Goal: Transaction & Acquisition: Purchase product/service

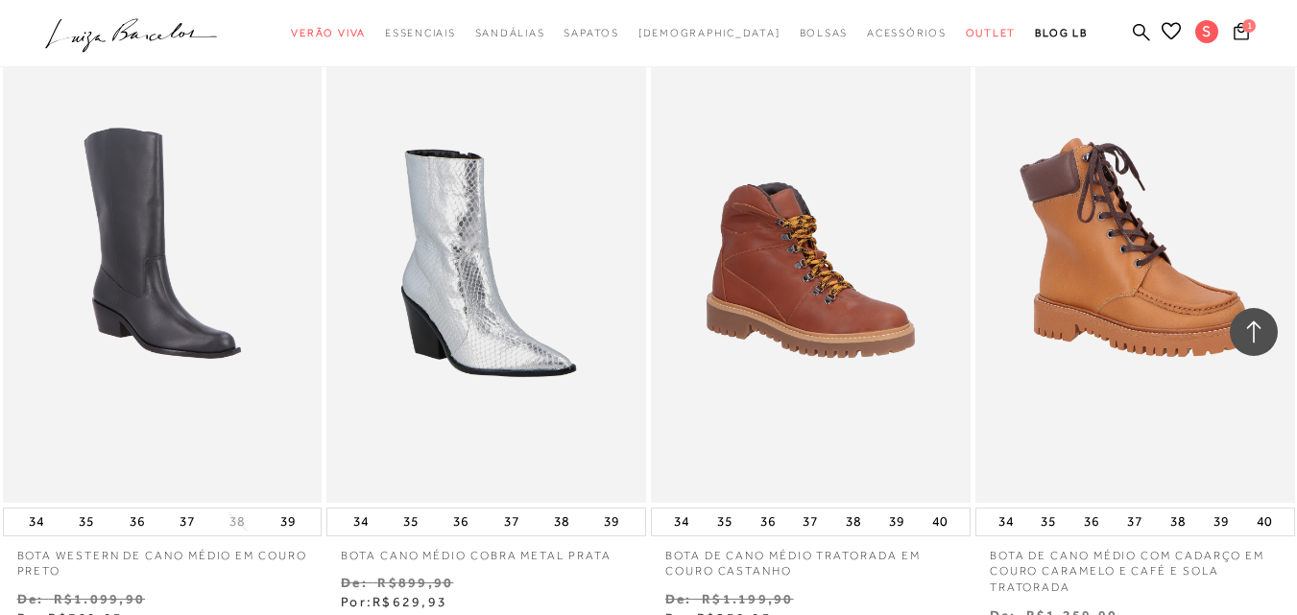
scroll to position [1919, 0]
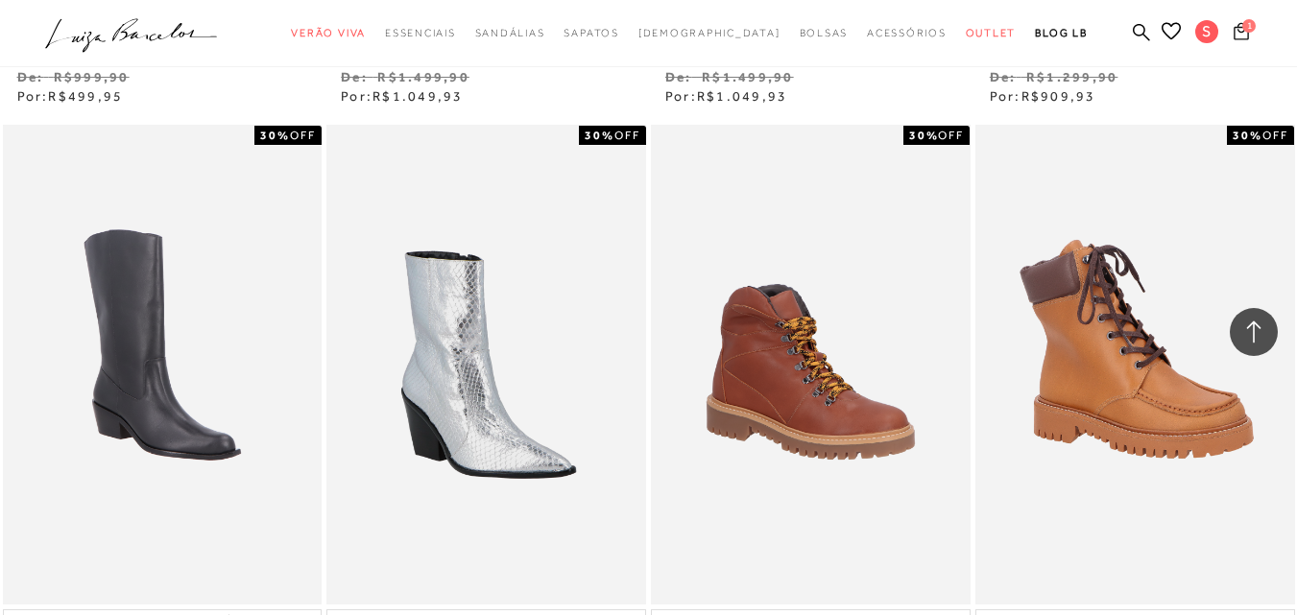
click at [1233, 26] on icon at bounding box center [1240, 31] width 15 height 18
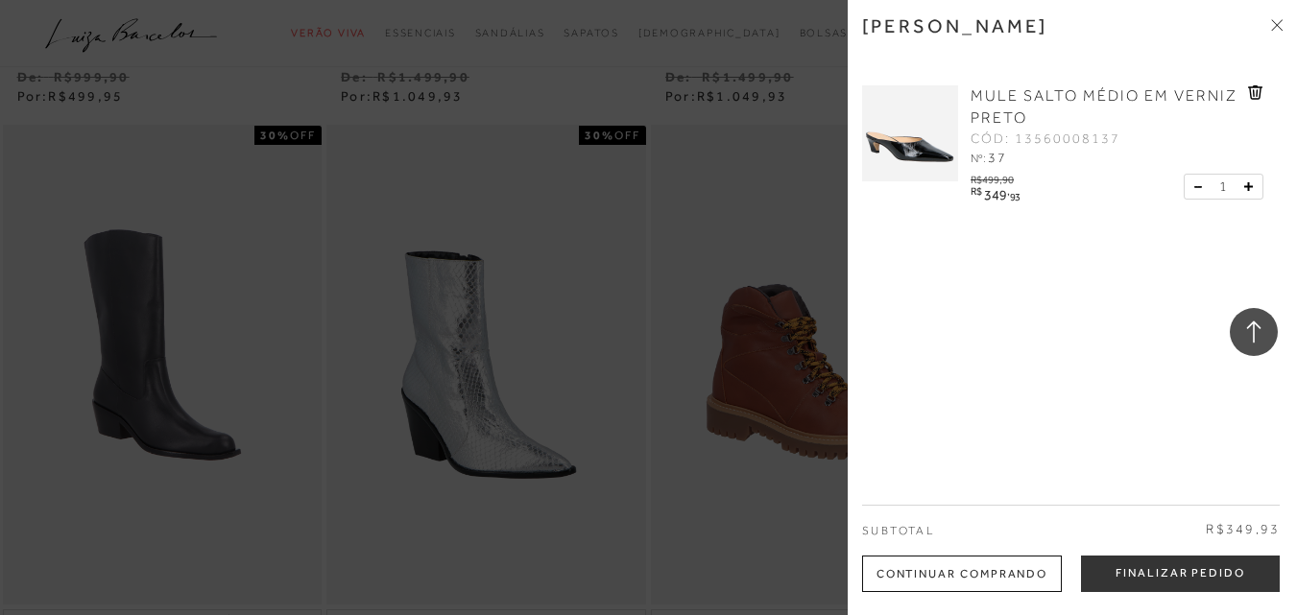
click at [893, 158] on img at bounding box center [910, 133] width 96 height 96
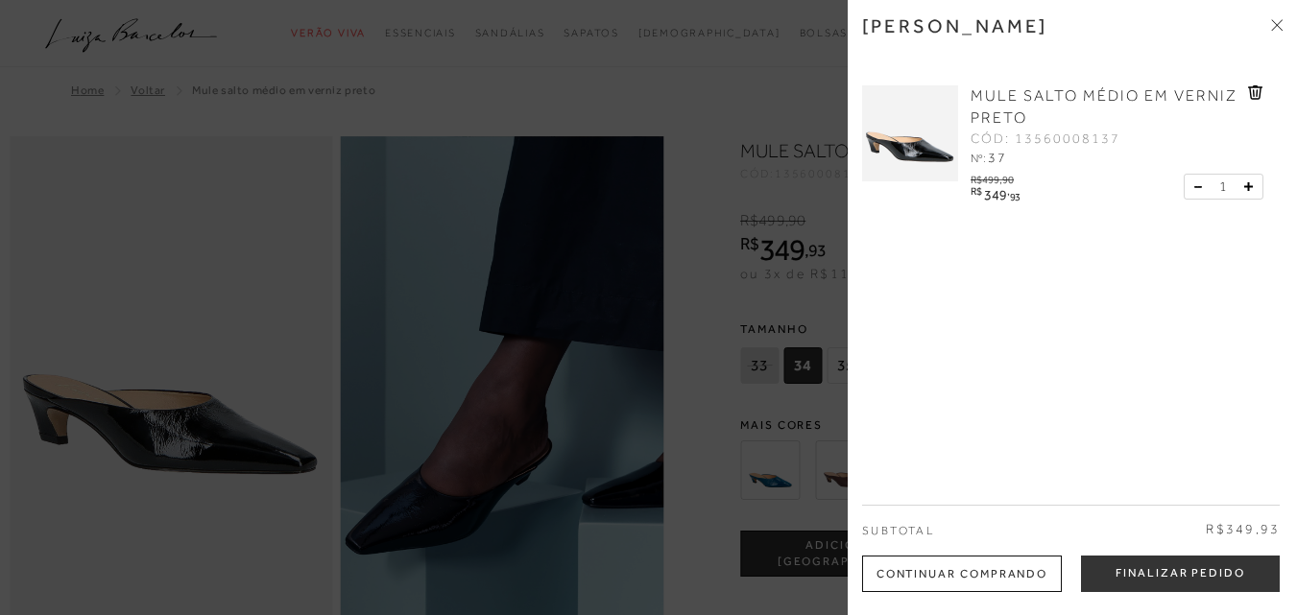
click at [133, 490] on div at bounding box center [648, 307] width 1297 height 615
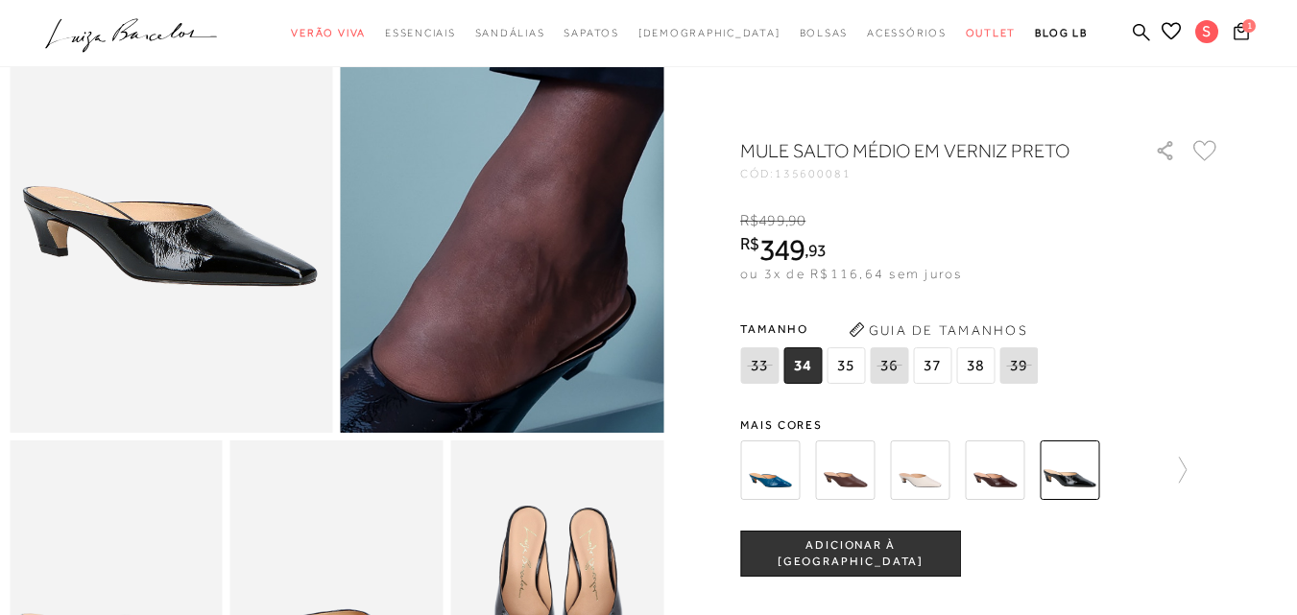
scroll to position [192, 0]
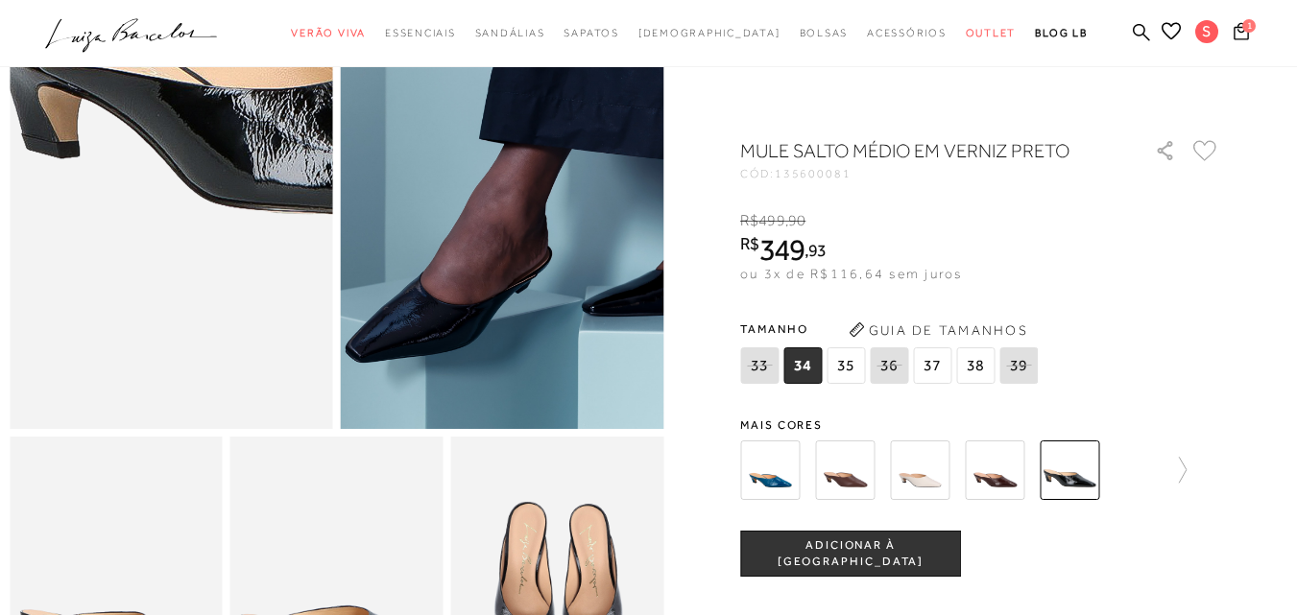
click at [50, 356] on img at bounding box center [287, 25] width 646 height 969
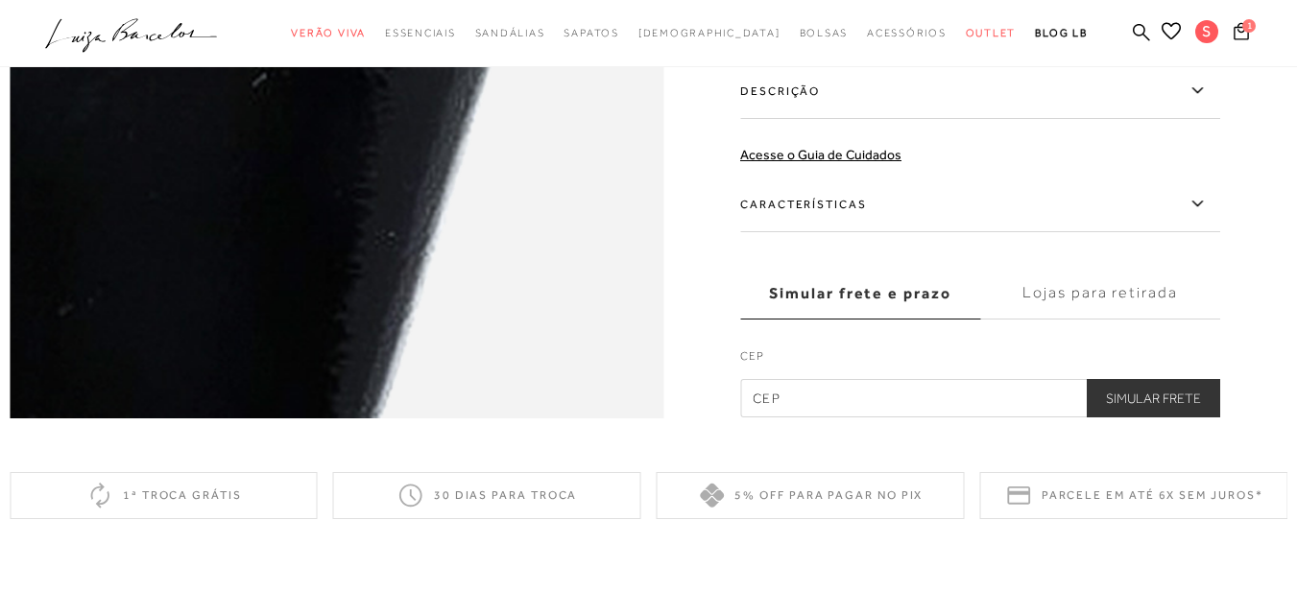
scroll to position [2015, 0]
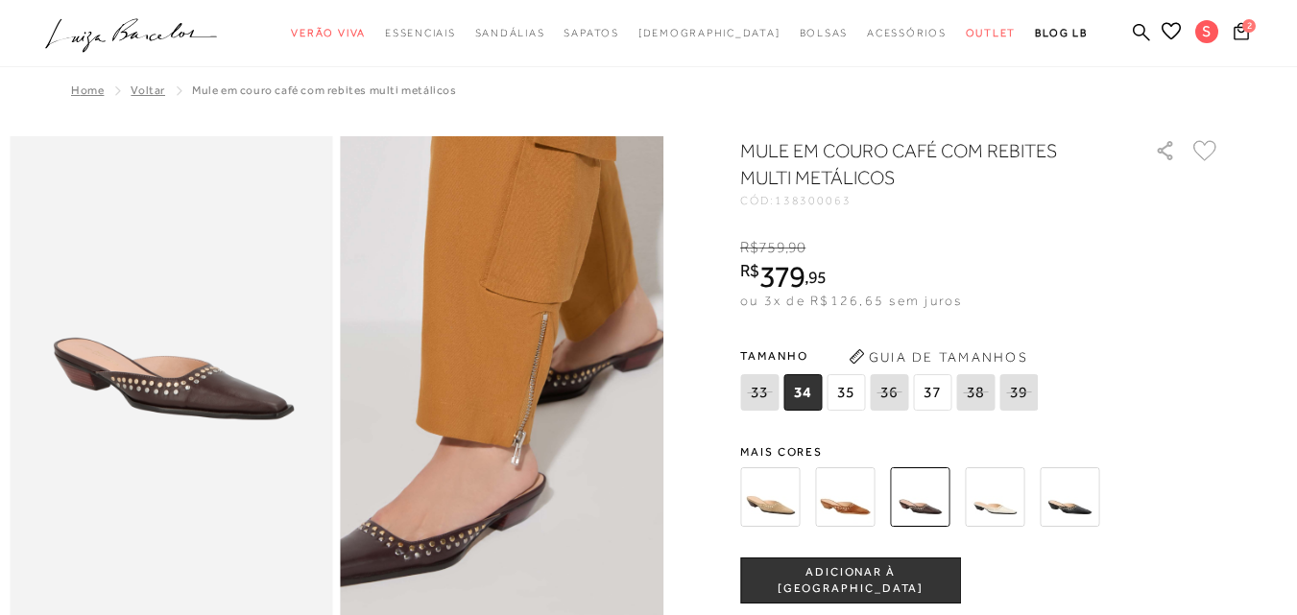
click at [512, 536] on img at bounding box center [495, 230] width 646 height 969
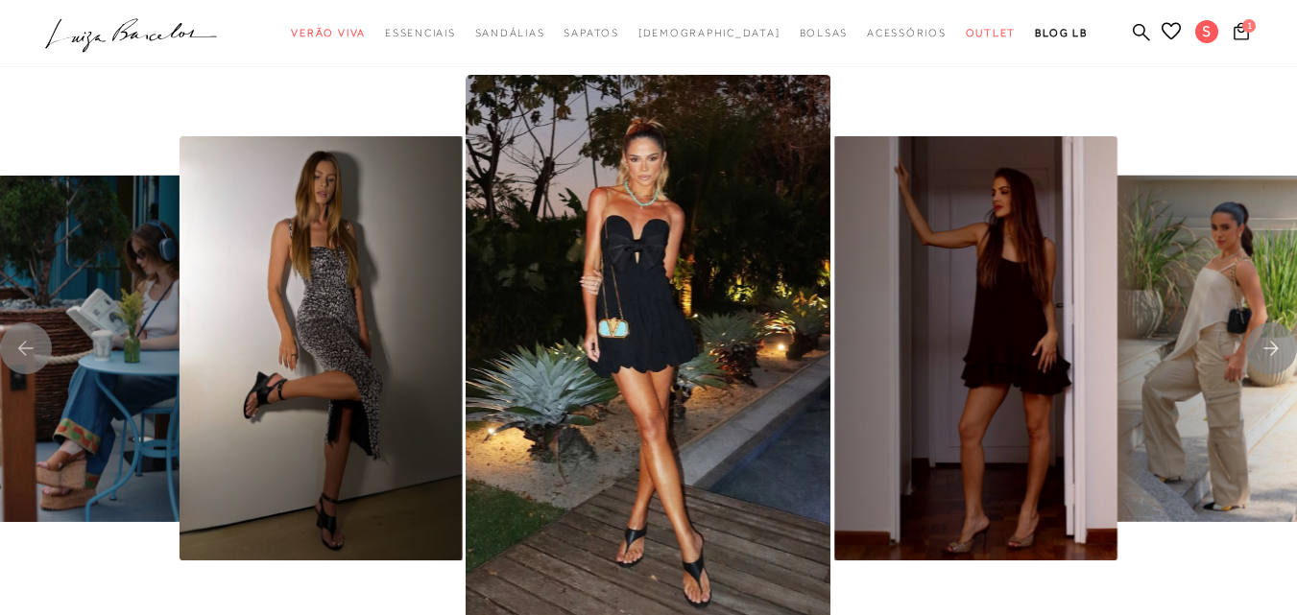
scroll to position [3743, 0]
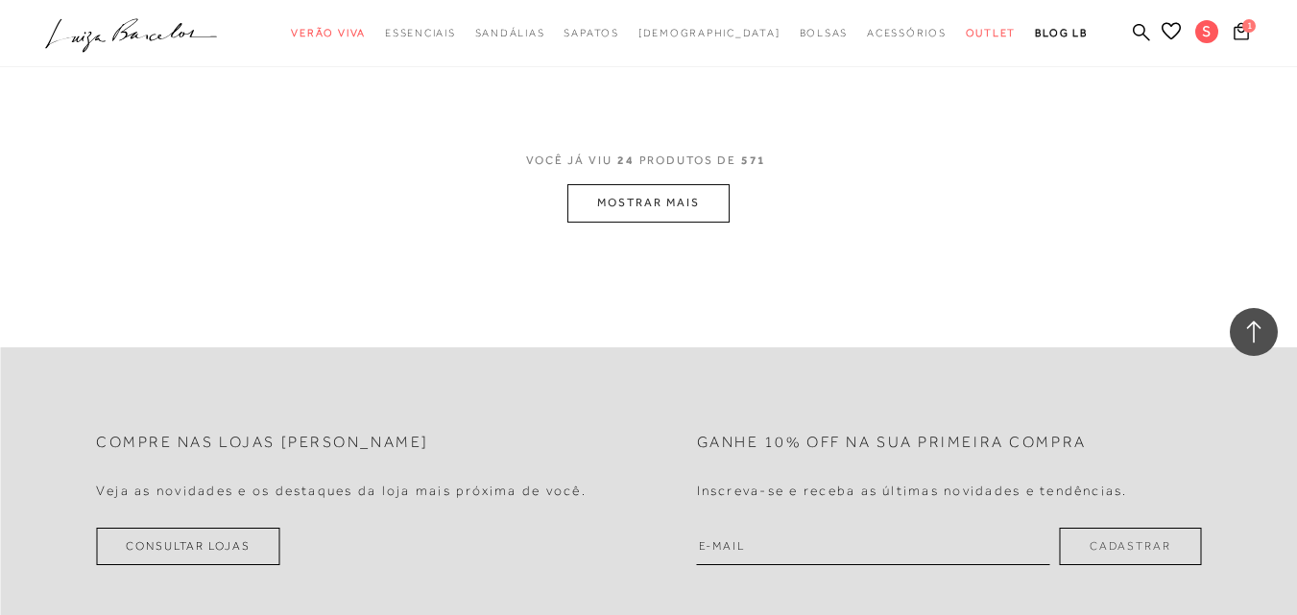
scroll to position [3647, 0]
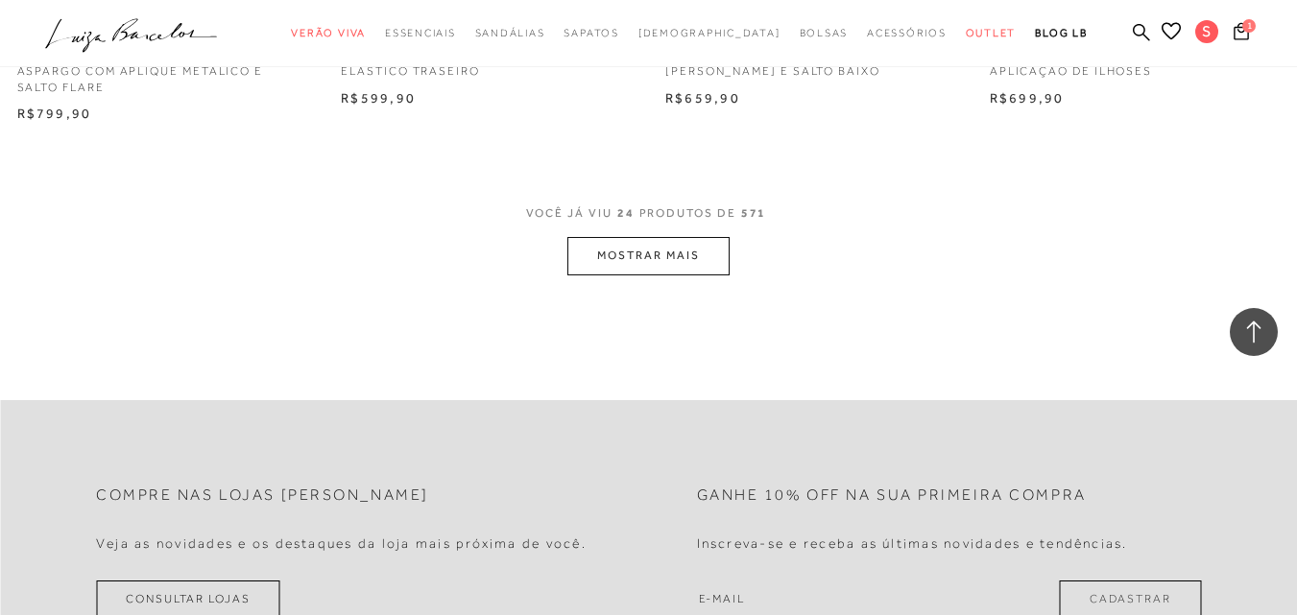
click at [667, 238] on button "MOSTRAR MAIS" at bounding box center [647, 255] width 161 height 37
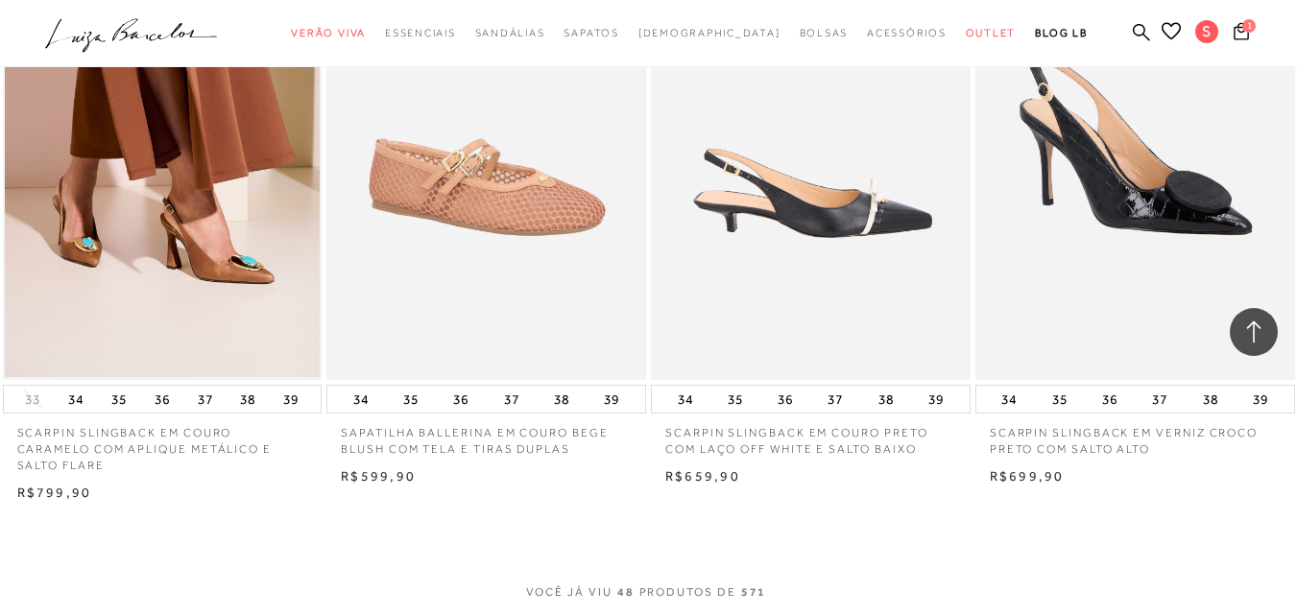
scroll to position [7294, 0]
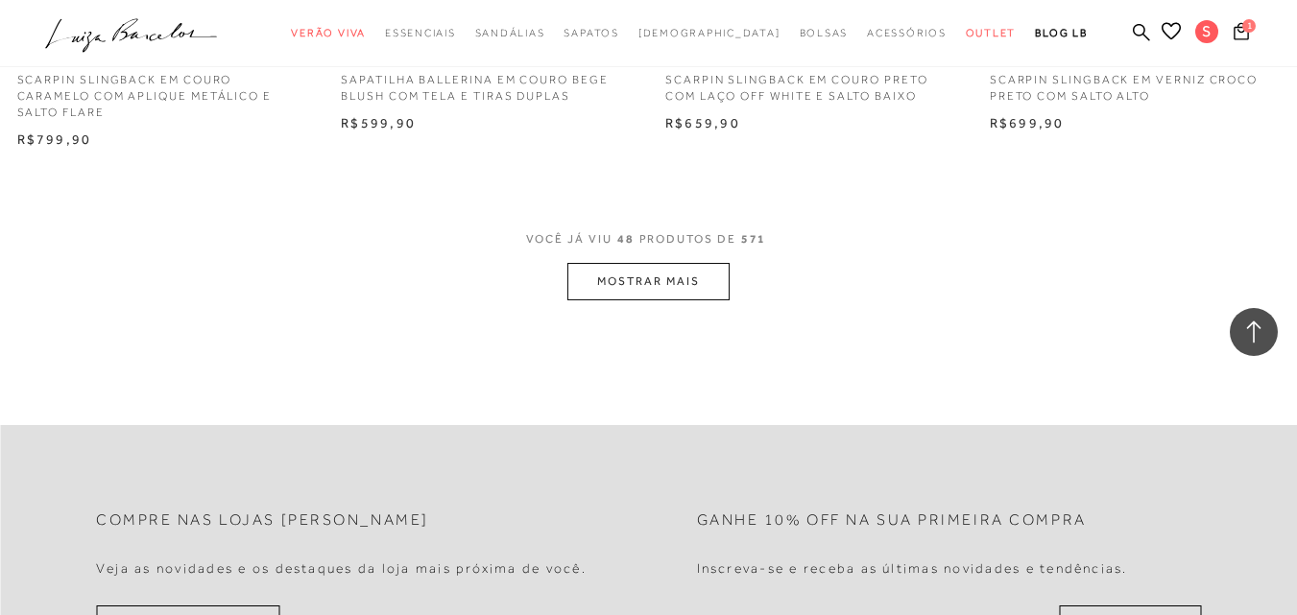
click at [605, 263] on button "MOSTRAR MAIS" at bounding box center [647, 281] width 161 height 37
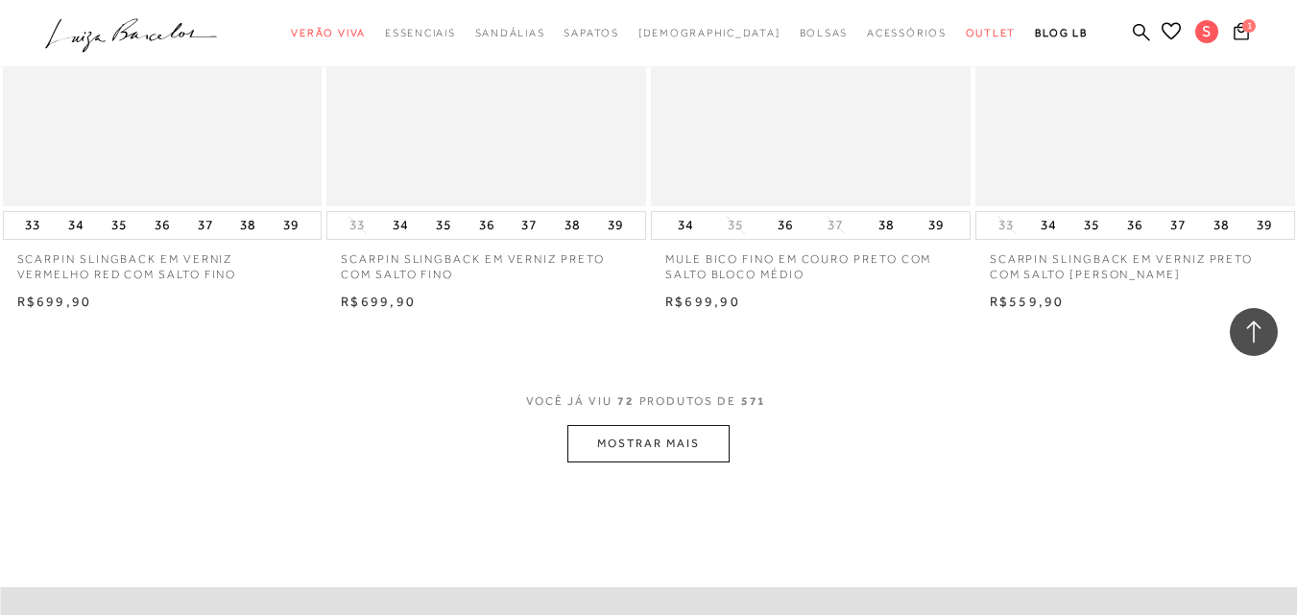
scroll to position [10941, 0]
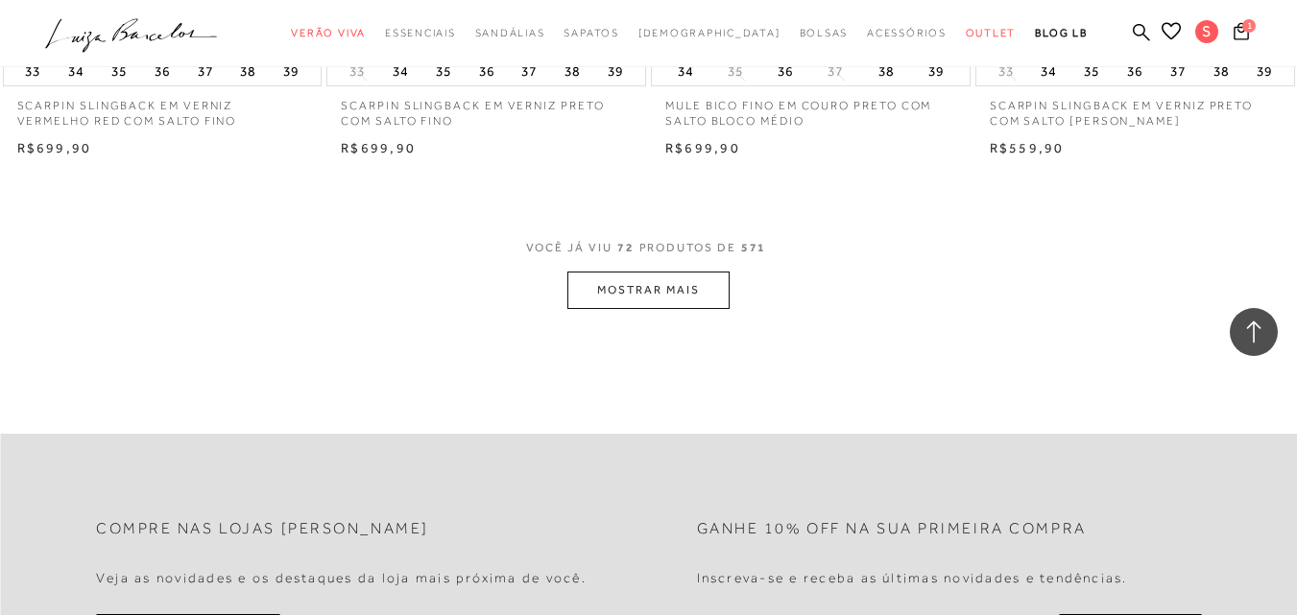
click at [673, 280] on button "MOSTRAR MAIS" at bounding box center [647, 290] width 161 height 37
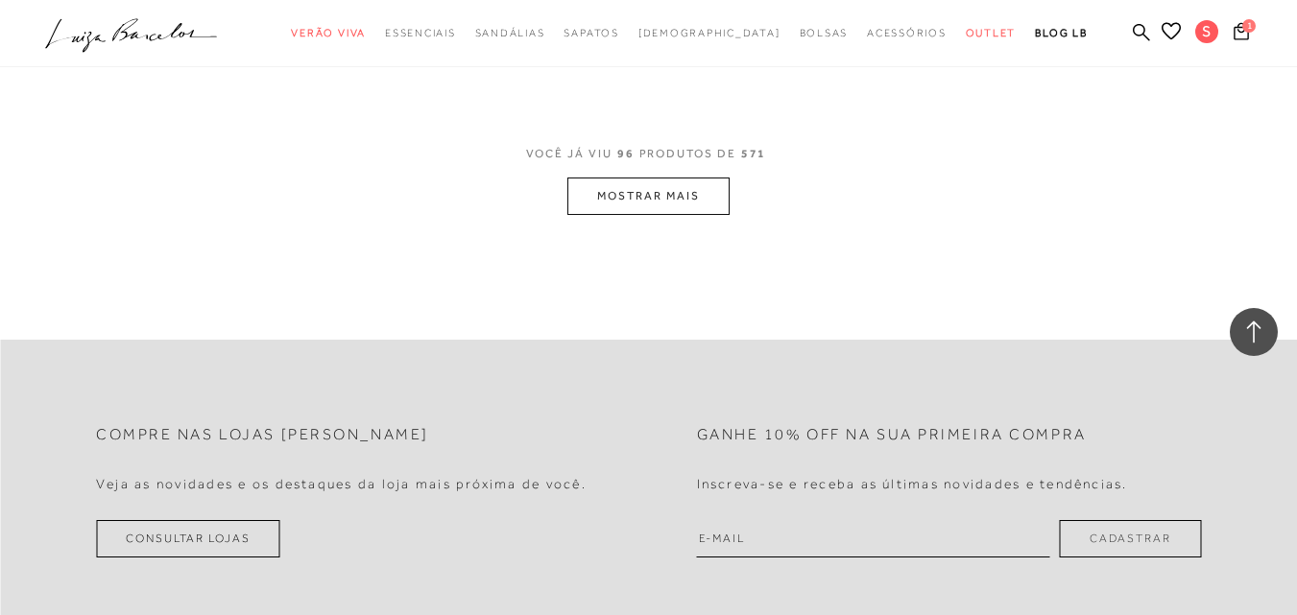
scroll to position [14684, 0]
click at [632, 185] on button "MOSTRAR MAIS" at bounding box center [647, 191] width 161 height 37
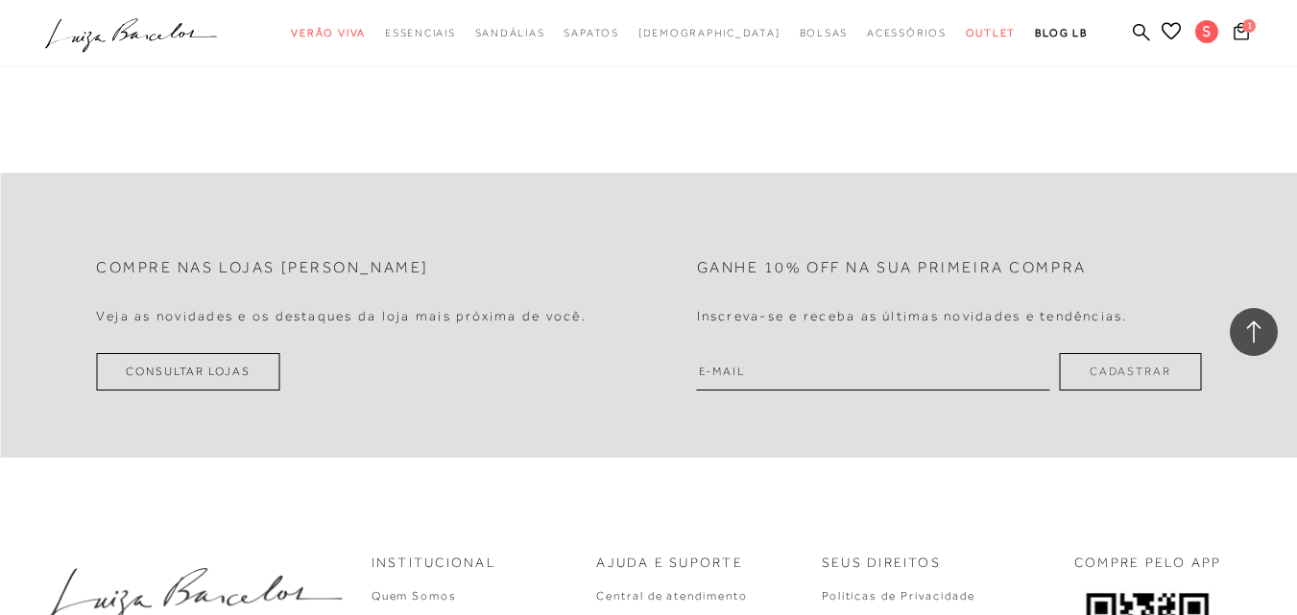
scroll to position [18619, 0]
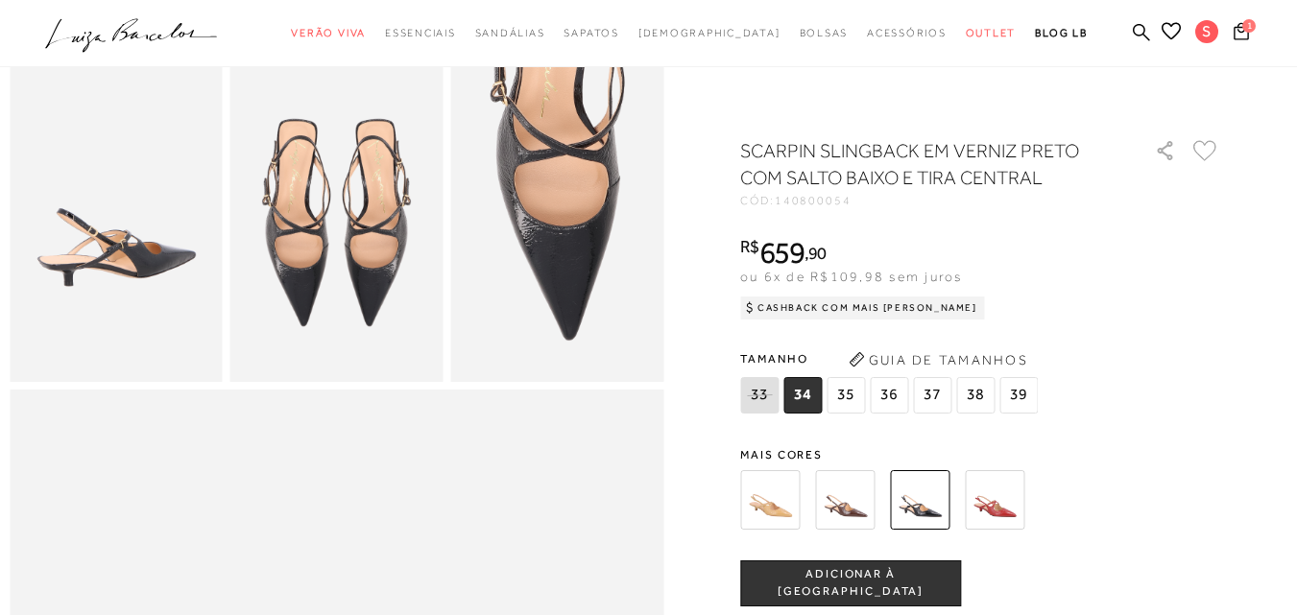
scroll to position [576, 0]
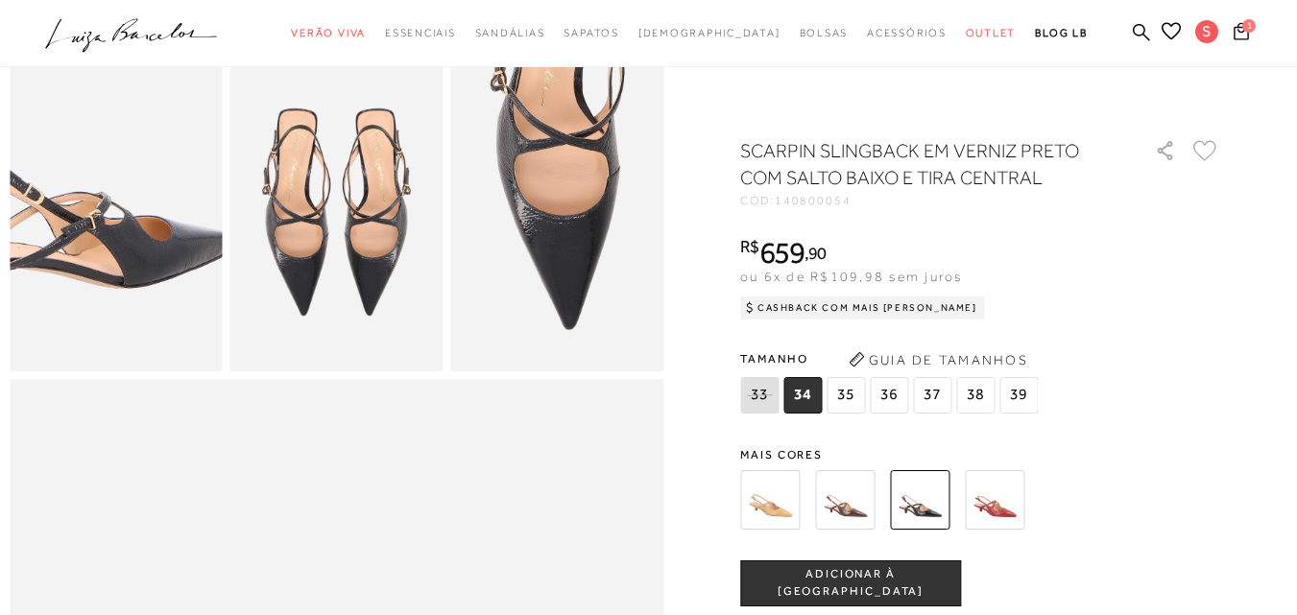
click at [148, 263] on img at bounding box center [80, 176] width 425 height 638
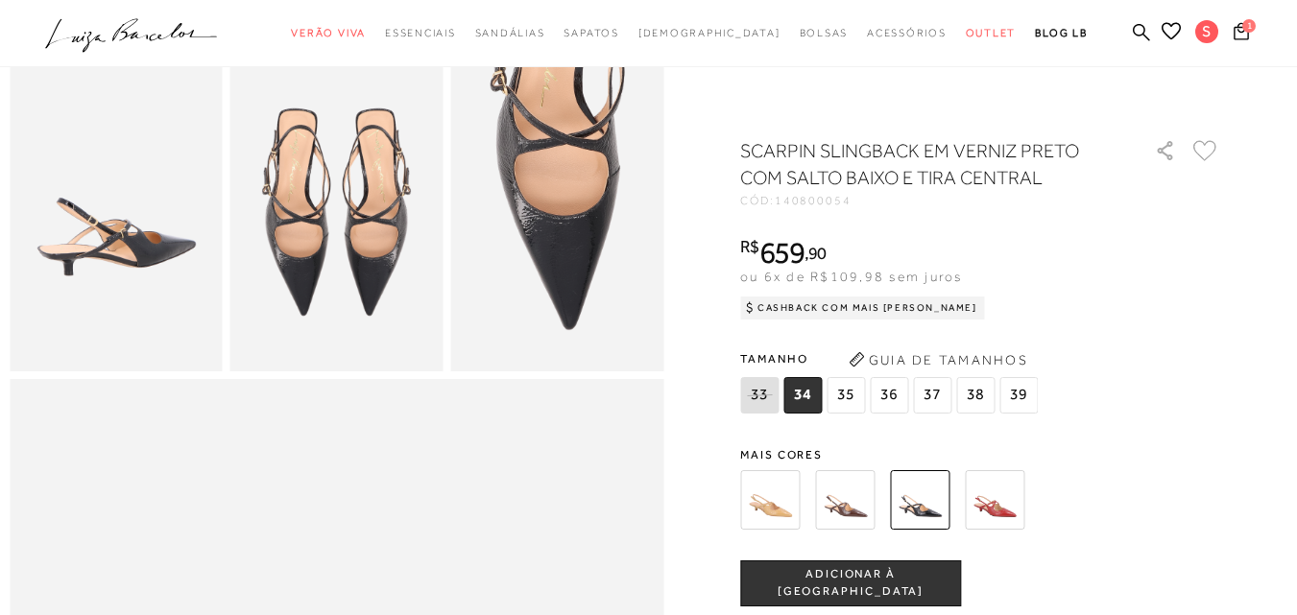
click at [560, 245] on img at bounding box center [556, 213] width 213 height 320
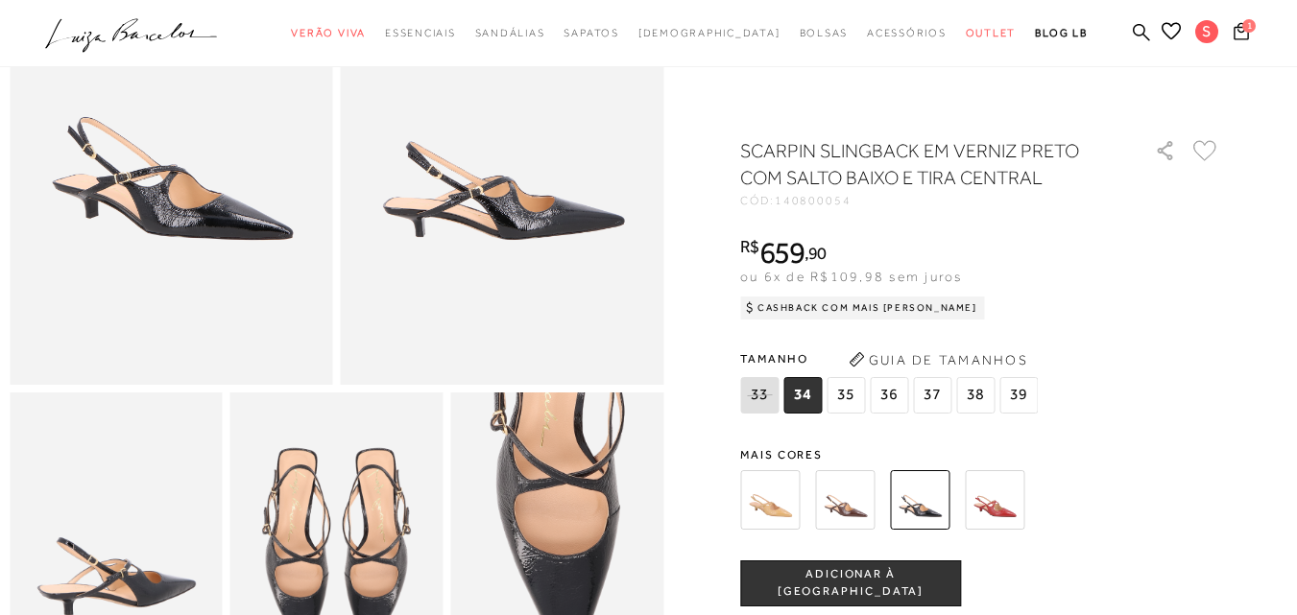
scroll to position [192, 0]
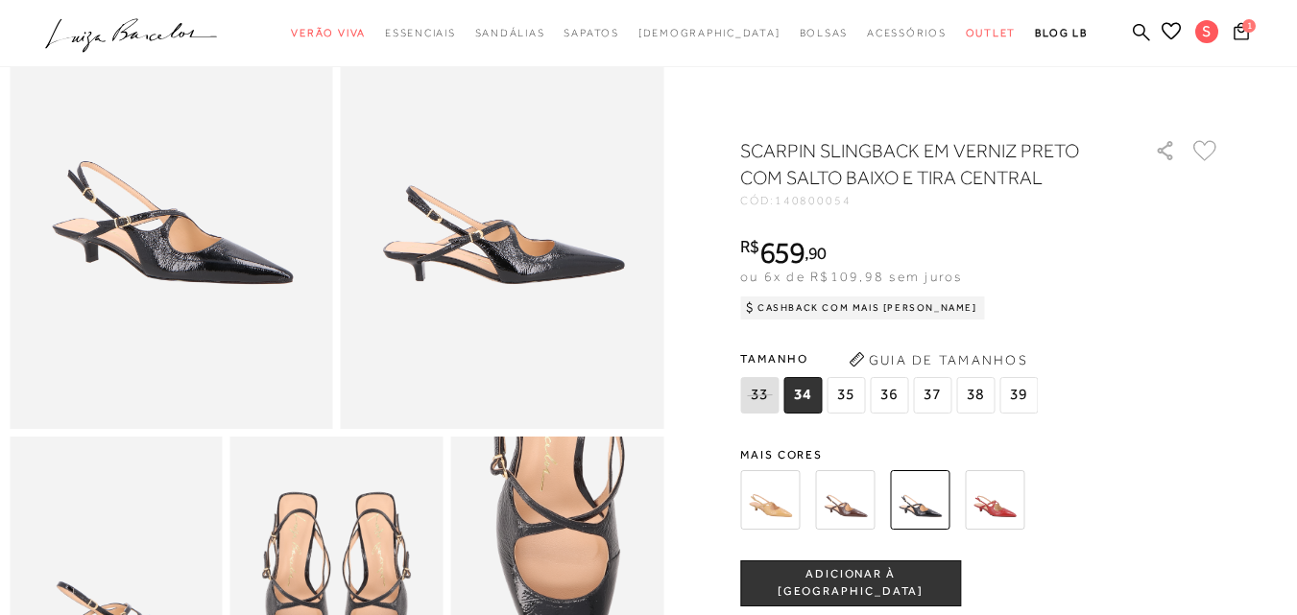
click at [1211, 151] on icon at bounding box center [1205, 150] width 24 height 21
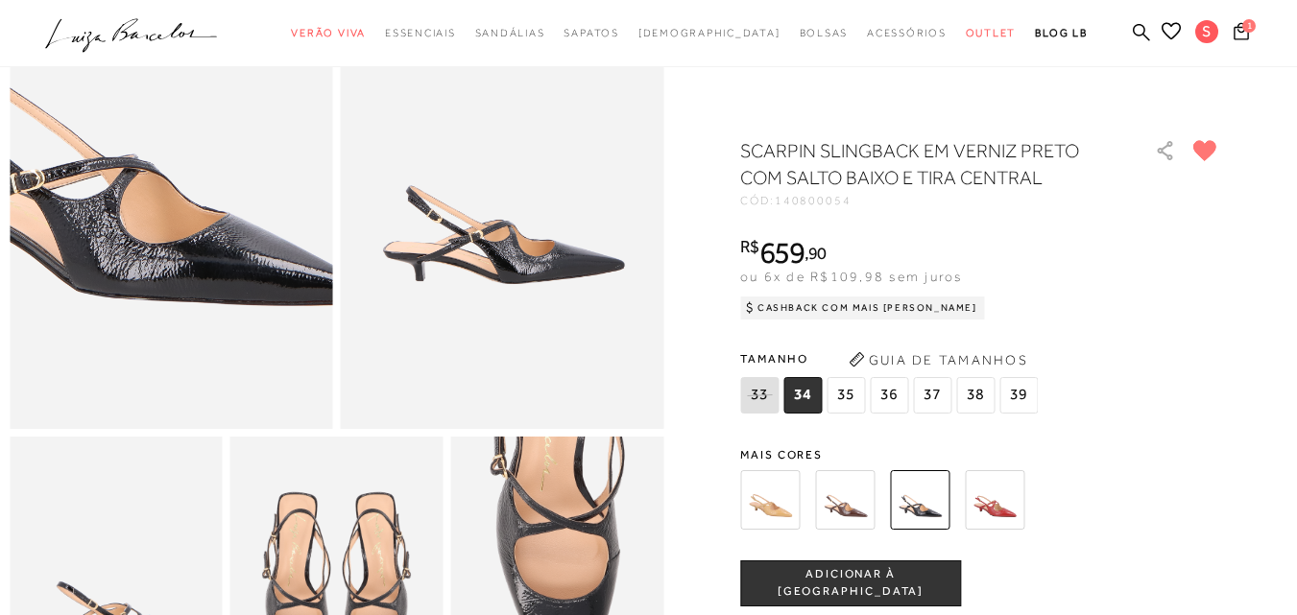
click at [215, 270] on img at bounding box center [124, 110] width 646 height 969
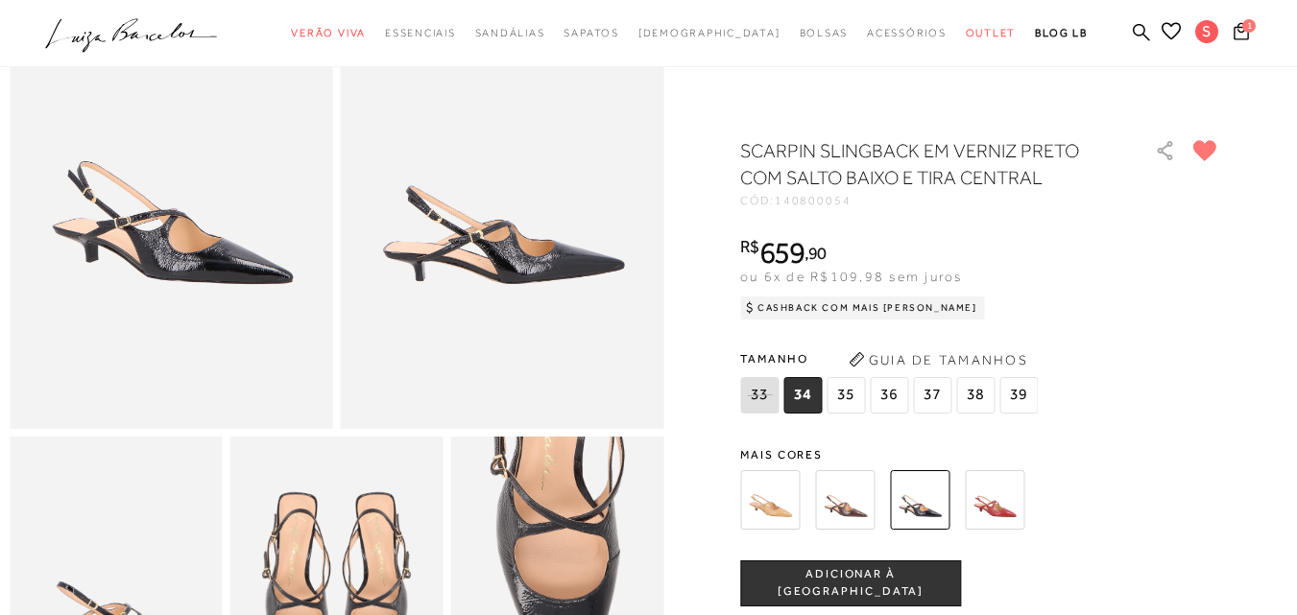
click at [479, 246] on img at bounding box center [502, 186] width 323 height 485
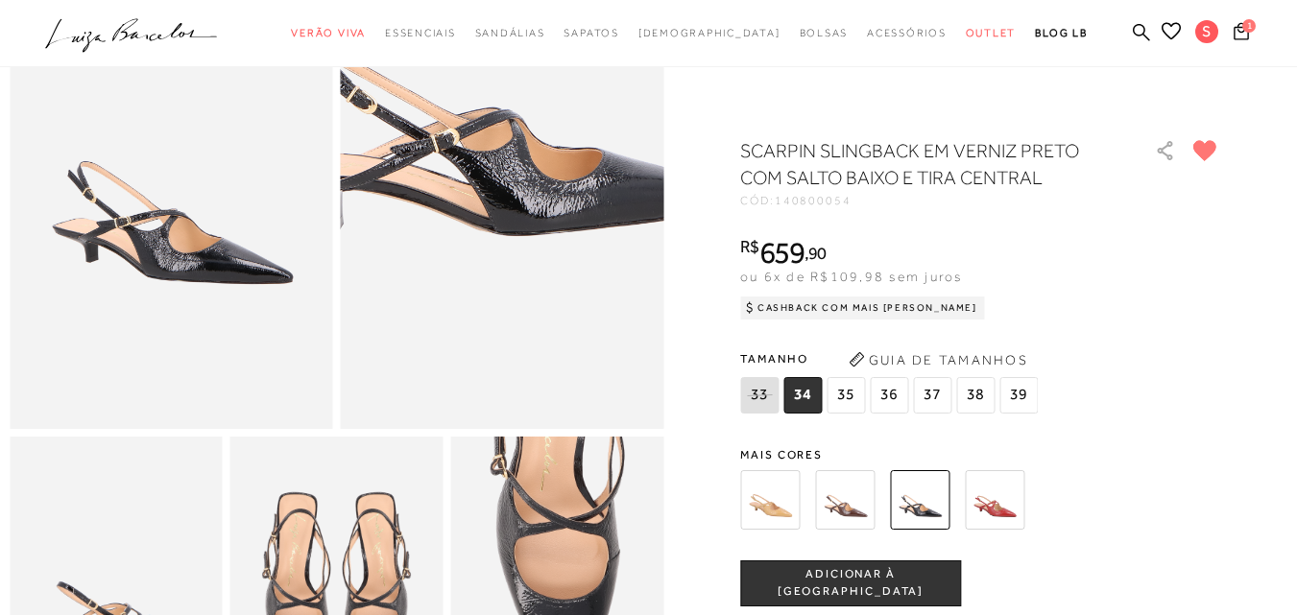
click at [511, 341] on img at bounding box center [497, 41] width 646 height 969
